Goal: Communication & Community: Answer question/provide support

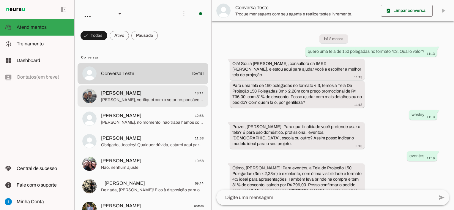
scroll to position [435, 0]
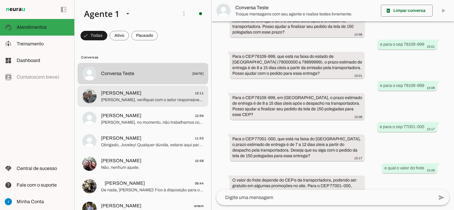
click at [160, 97] on span "[PERSON_NAME], verifiquei com o setor responsável e tenho uma informação import…" at bounding box center [152, 100] width 103 height 6
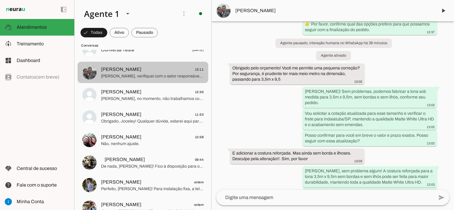
scroll to position [30, 0]
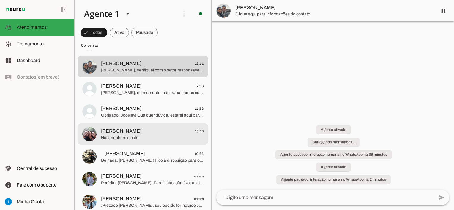
click at [149, 134] on span "[PERSON_NAME] 10:58" at bounding box center [152, 131] width 103 height 7
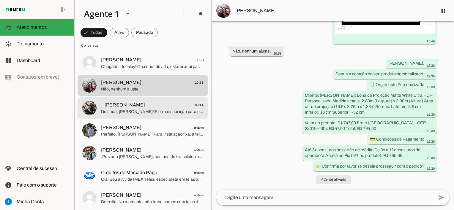
scroll to position [89, 0]
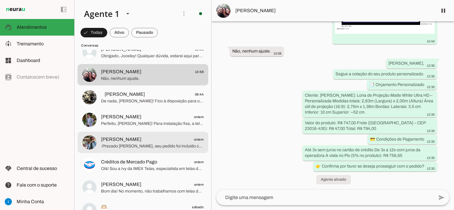
click at [145, 145] on span ":Prezado [PERSON_NAME], seu pedido foi incluído com sucesso em nosso sistema. ✅…" at bounding box center [152, 147] width 103 height 6
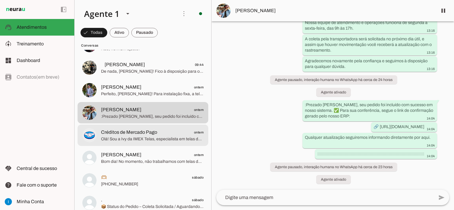
scroll to position [149, 0]
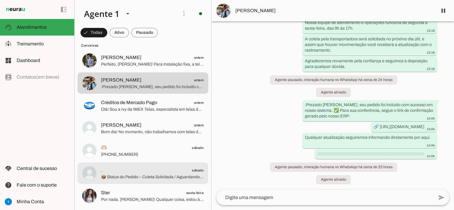
click at [160, 183] on md-item ". sábado 📦 Status do Pedido – Coleta Solicitada / Aguardando coleta da transpor…" at bounding box center [143, 173] width 131 height 21
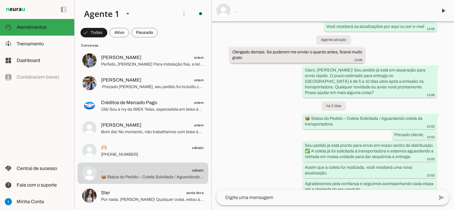
scroll to position [810, 0]
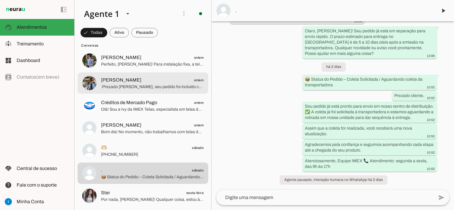
click at [147, 90] on span ":Prezado [PERSON_NAME], seu pedido foi incluído com sucesso em nosso sistema. ✅…" at bounding box center [152, 87] width 103 height 6
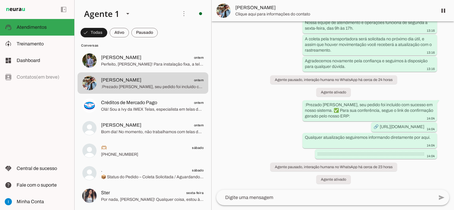
click at [251, 10] on span "[PERSON_NAME]" at bounding box center [333, 7] width 197 height 7
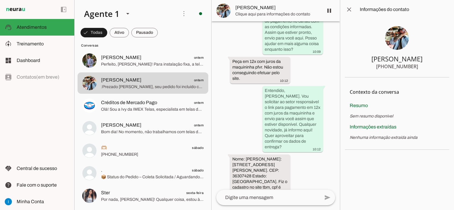
scroll to position [1751, 0]
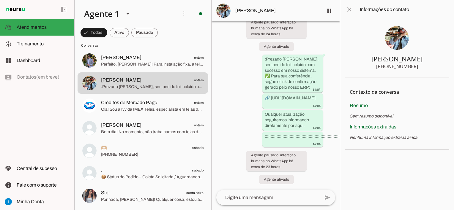
drag, startPoint x: 389, startPoint y: 65, endPoint x: 417, endPoint y: 67, distance: 28.6
click at [417, 67] on section "[PERSON_NAME] [PHONE_NUMBER]" at bounding box center [397, 48] width 104 height 59
